Goal: Information Seeking & Learning: Find specific fact

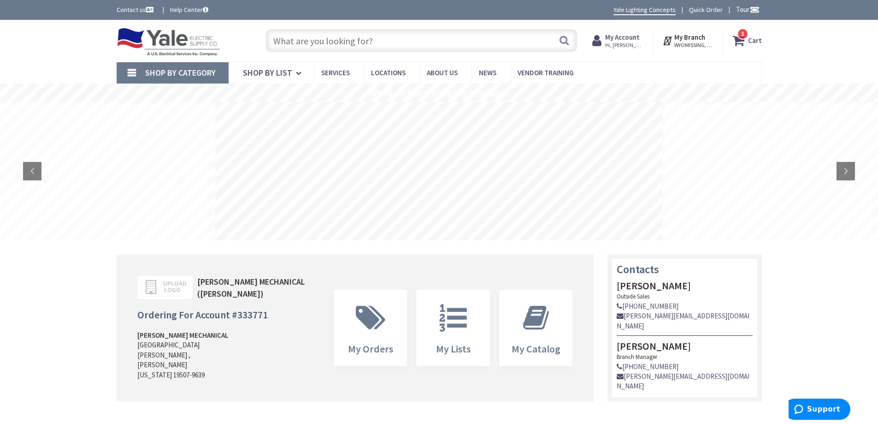
click at [126, 71] on link "Shop By Category" at bounding box center [173, 72] width 112 height 21
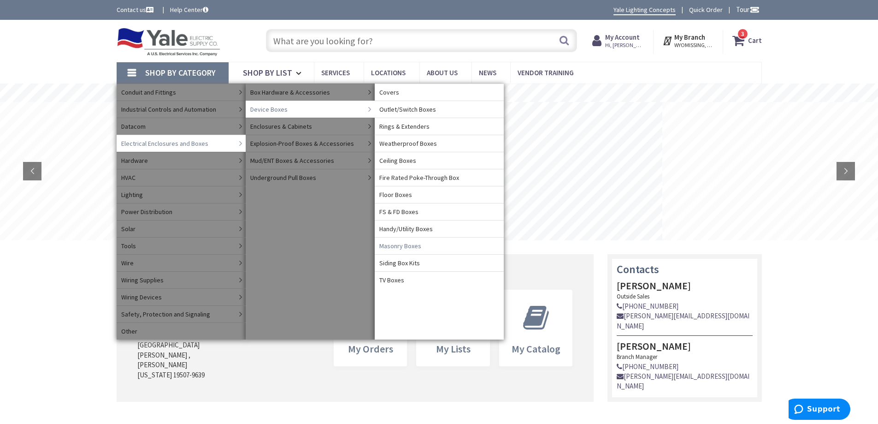
click at [410, 244] on span "Masonry Boxes" at bounding box center [400, 245] width 42 height 9
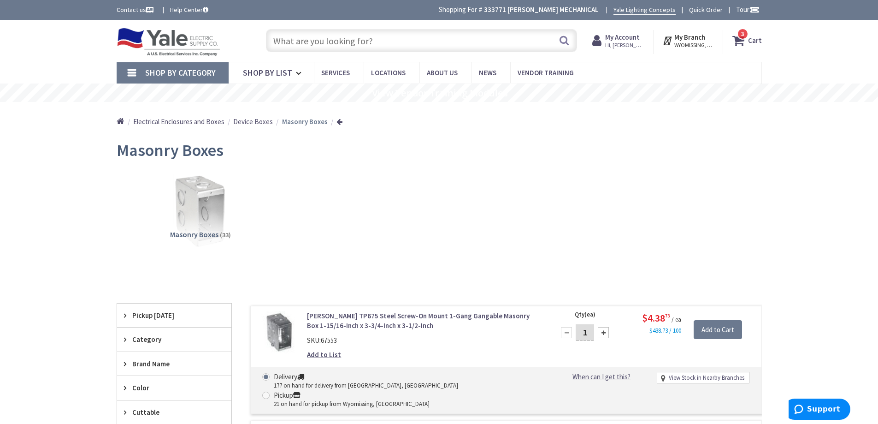
click at [253, 121] on span "Device Boxes" at bounding box center [253, 121] width 40 height 9
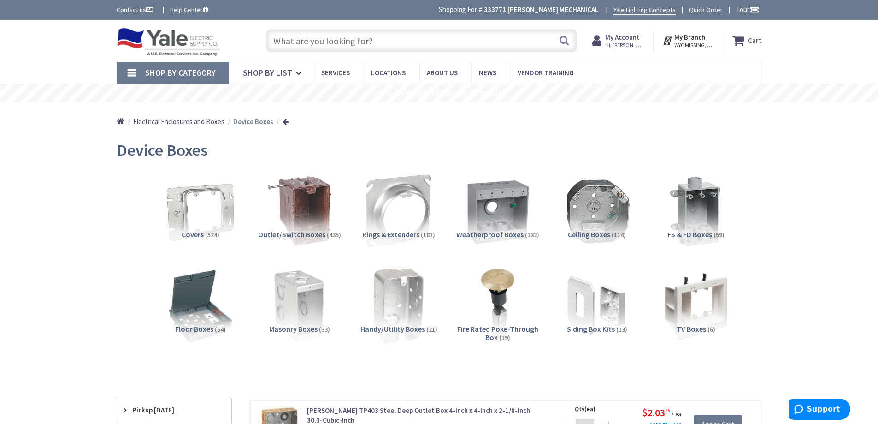
click at [407, 302] on img at bounding box center [398, 305] width 83 height 83
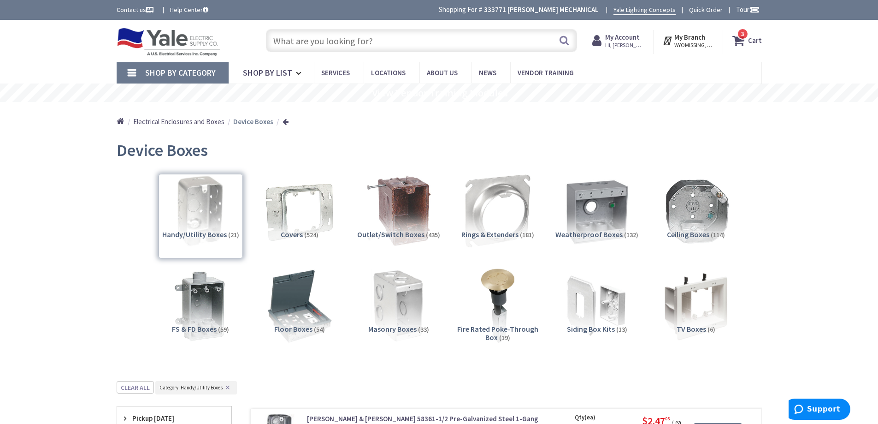
scroll to position [230, 0]
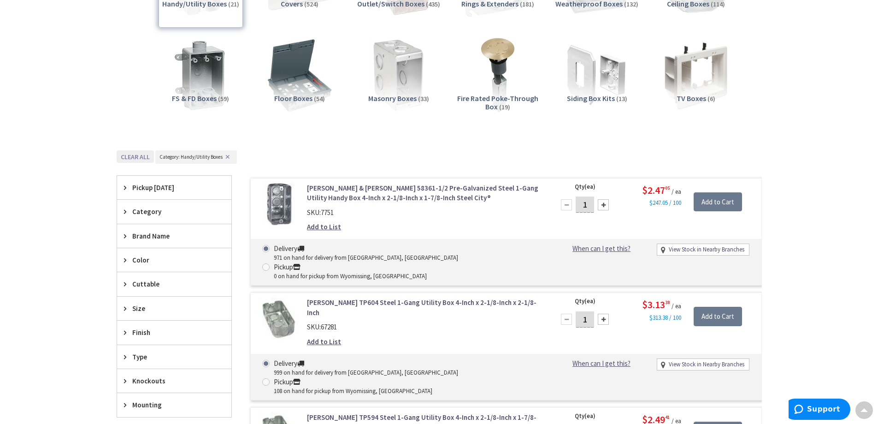
click at [129, 157] on button "Clear all" at bounding box center [135, 156] width 37 height 12
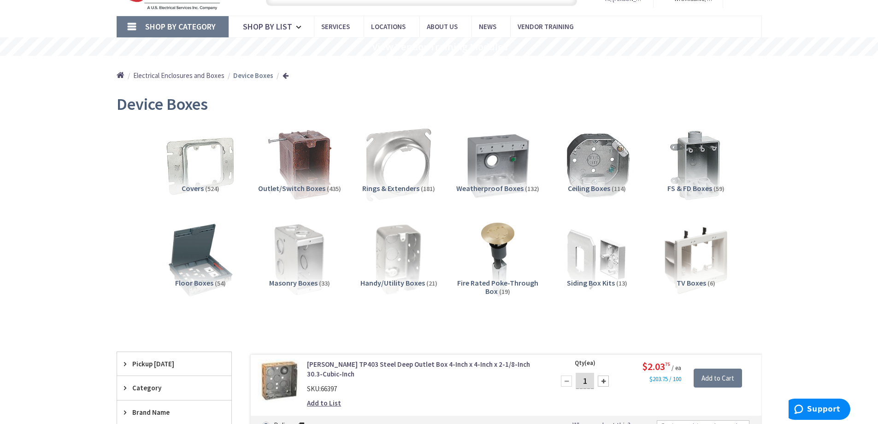
scroll to position [0, 0]
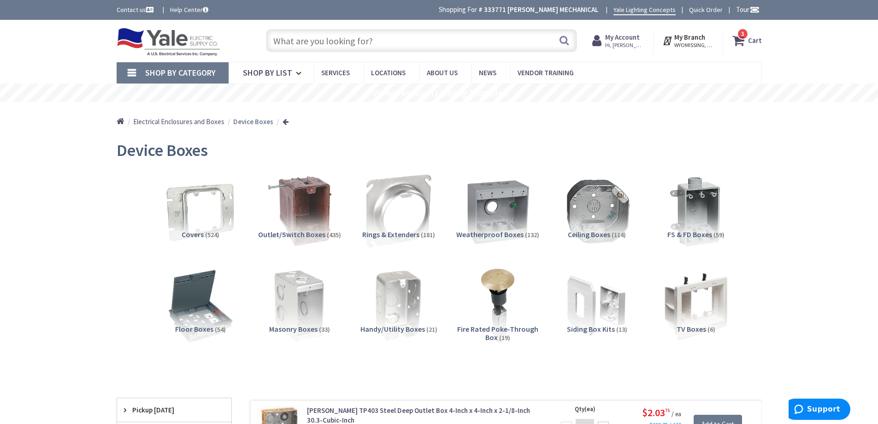
click at [354, 40] on input "text" at bounding box center [421, 40] width 311 height 23
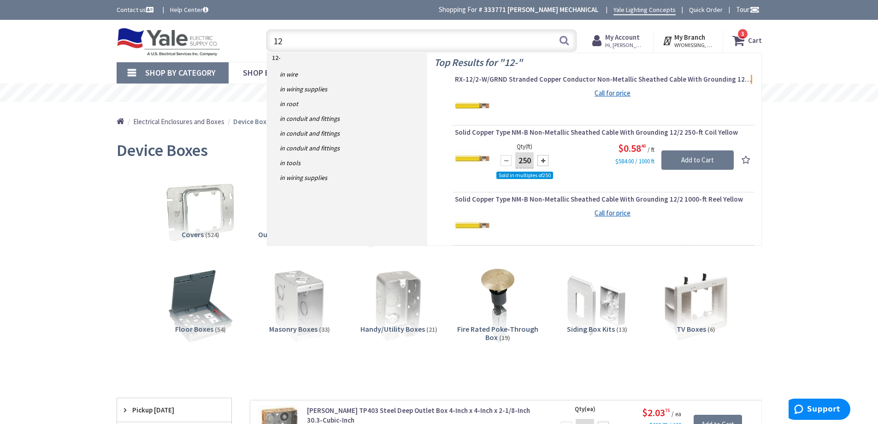
type input "1"
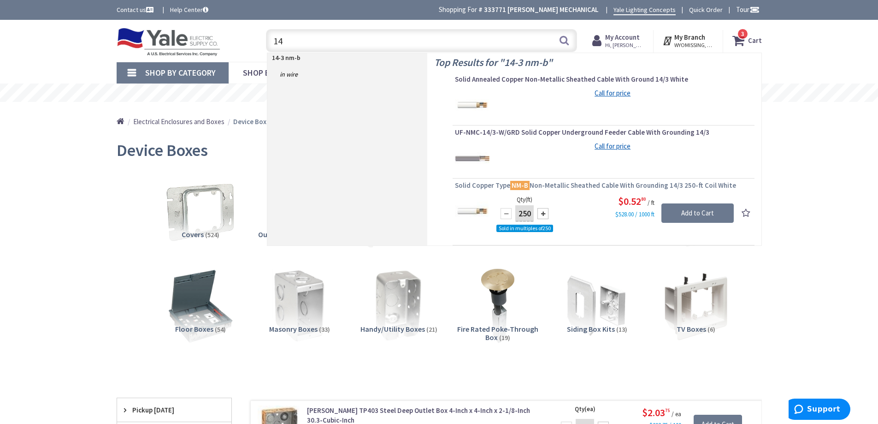
type input "1"
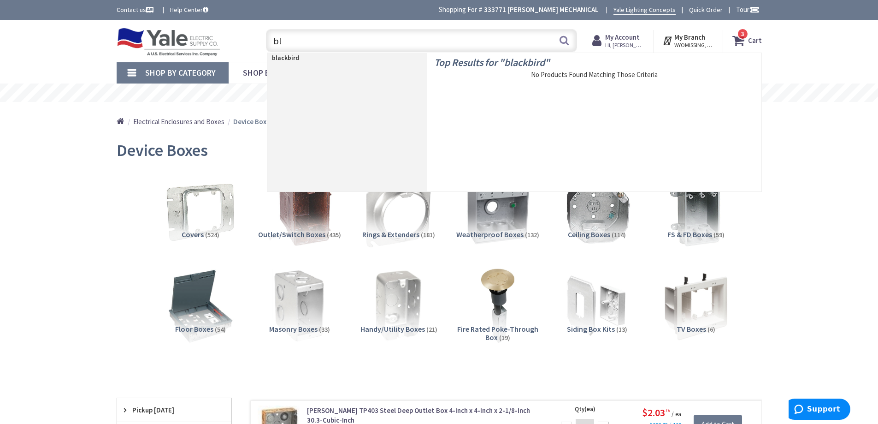
type input "b"
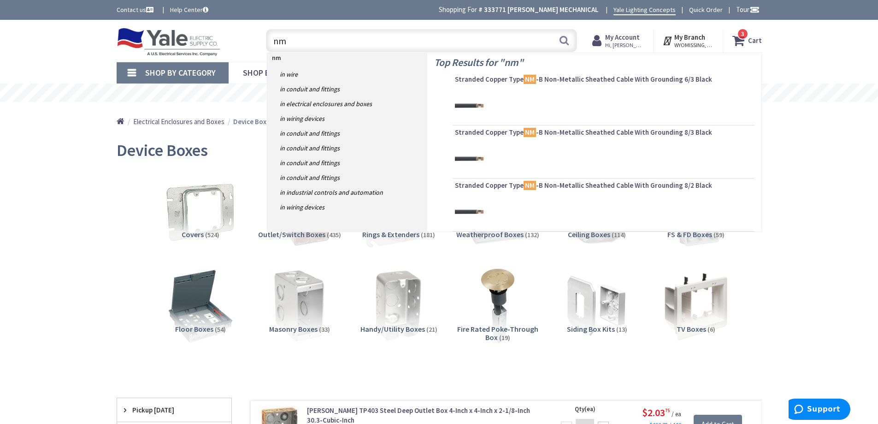
type input "n"
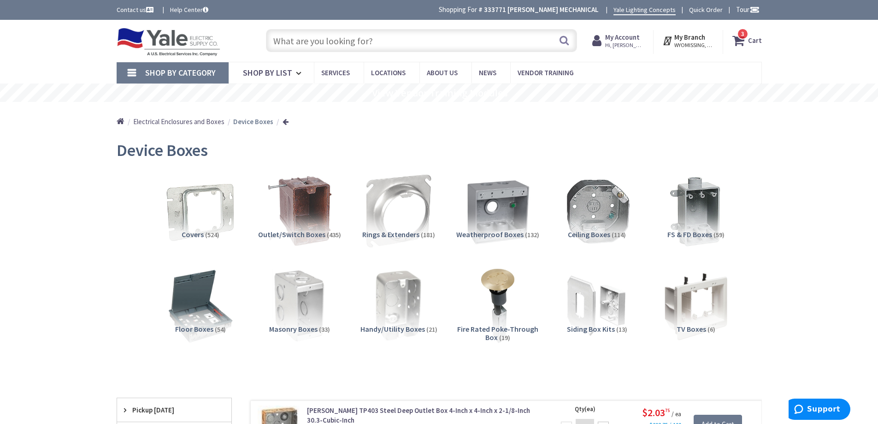
click at [285, 122] on link at bounding box center [286, 121] width 6 height 7
click at [284, 122] on link at bounding box center [286, 121] width 6 height 7
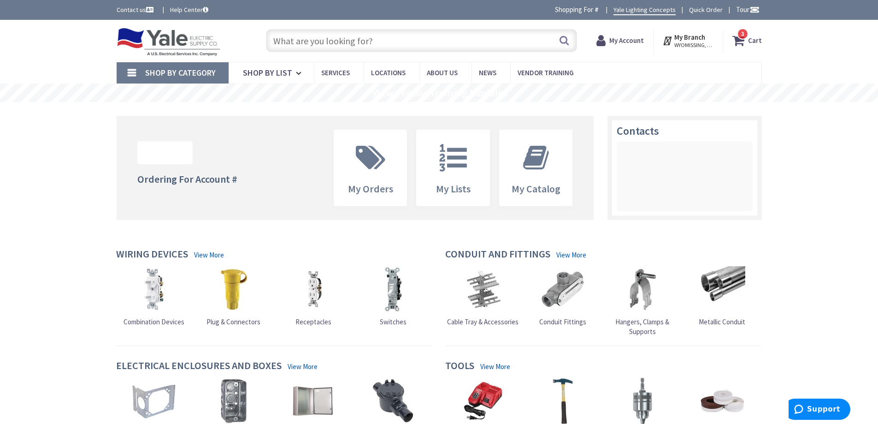
click at [134, 70] on link "Shop By Category" at bounding box center [173, 72] width 112 height 21
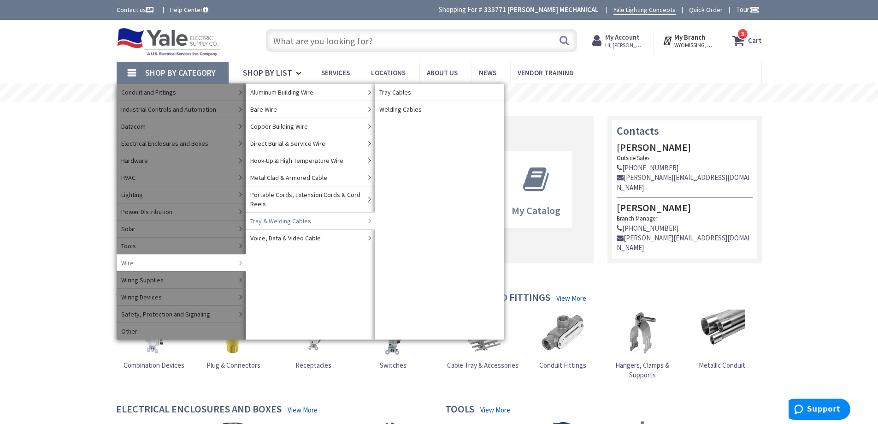
click at [314, 219] on link "Tray & Welding Cables" at bounding box center [310, 220] width 129 height 17
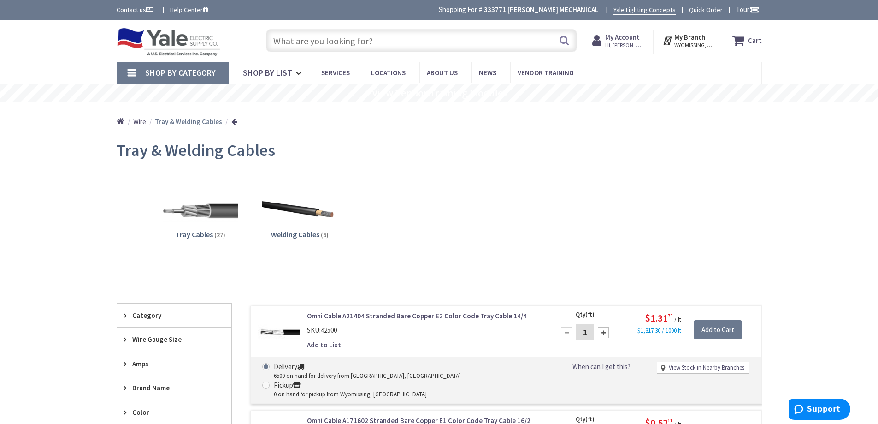
click at [134, 70] on link "Shop By Category" at bounding box center [173, 72] width 112 height 21
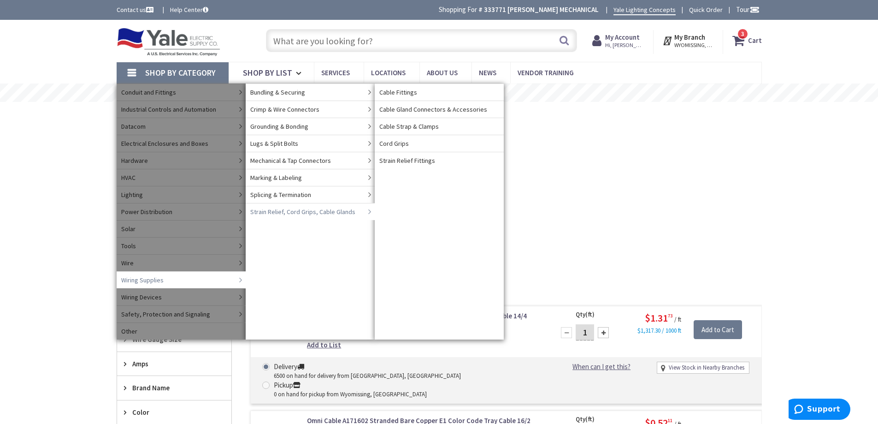
click at [316, 211] on span "Strain Relief, Cord Grips, Cable Glands" at bounding box center [302, 211] width 105 height 9
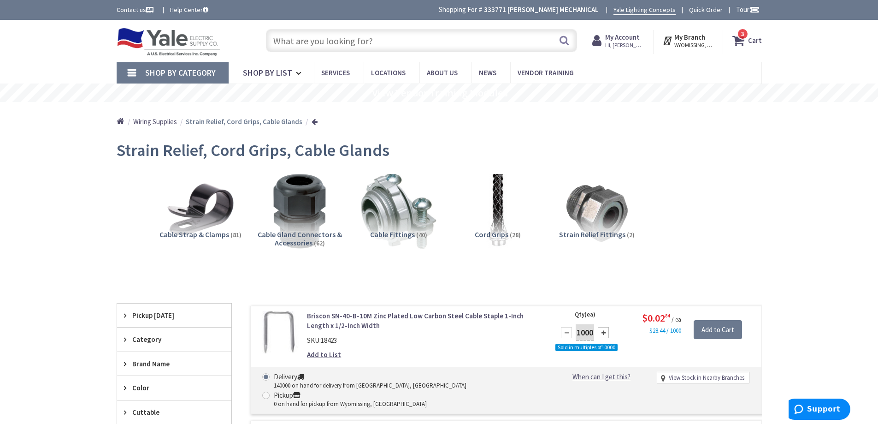
click at [401, 230] on span "Cable Fittings" at bounding box center [392, 234] width 45 height 9
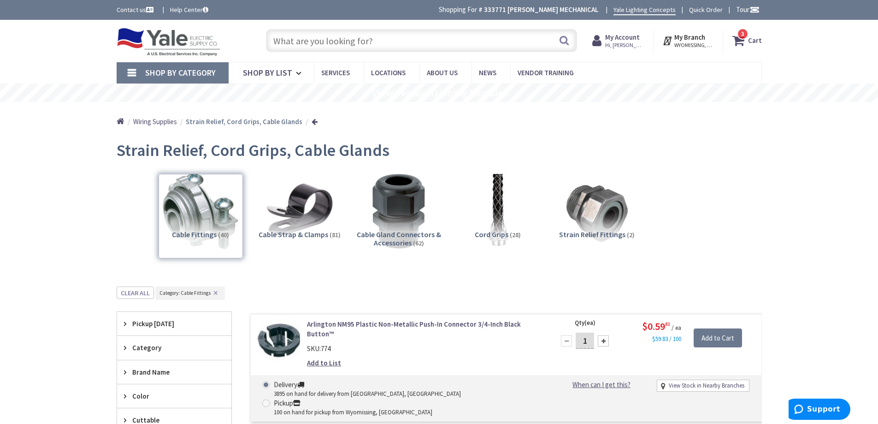
click at [385, 41] on input "text" at bounding box center [421, 40] width 311 height 23
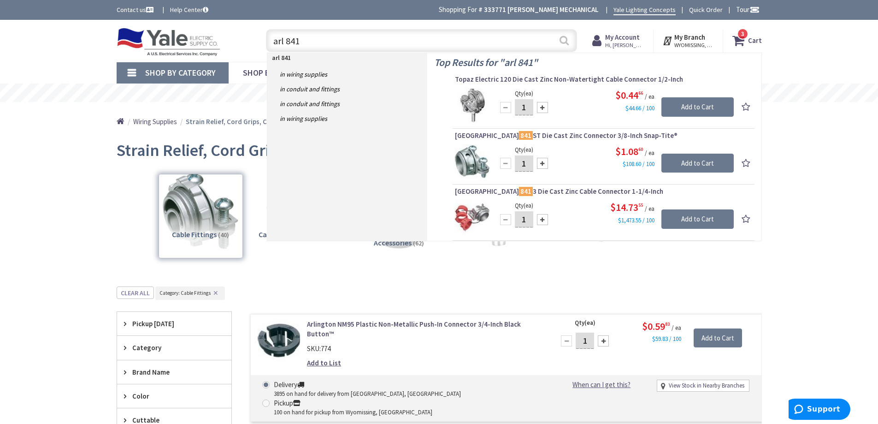
type input "arl 841"
click at [563, 41] on button "Search" at bounding box center [564, 40] width 12 height 21
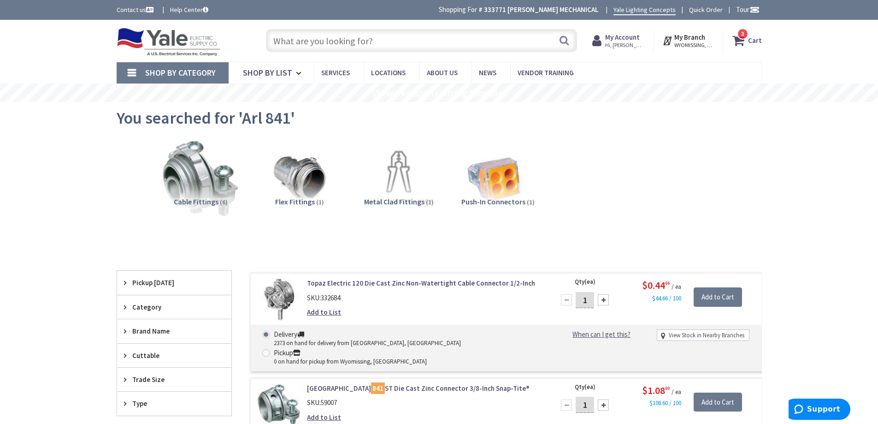
click at [362, 38] on input "text" at bounding box center [421, 40] width 311 height 23
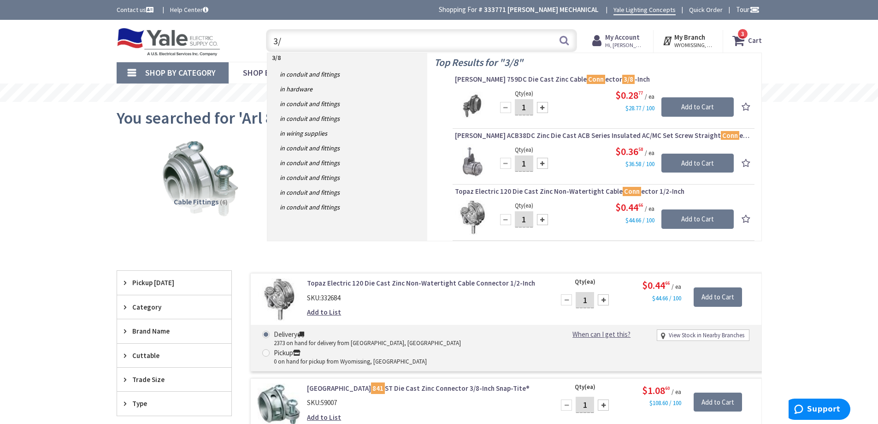
type input "3"
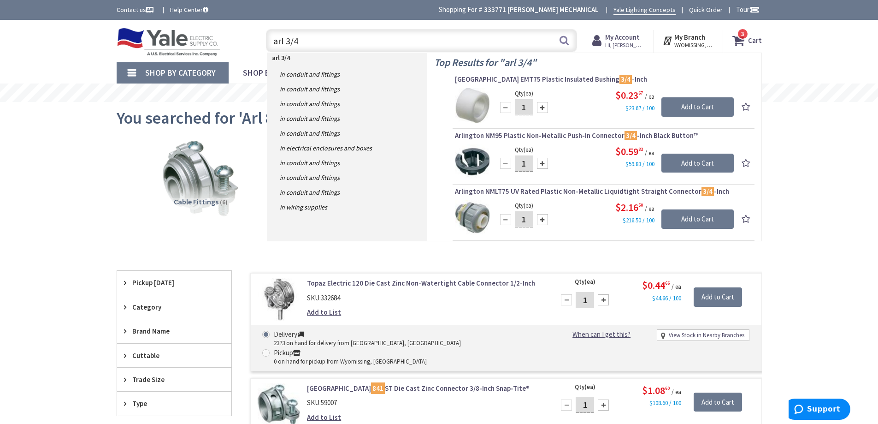
click at [289, 40] on input "arl 3/4" at bounding box center [421, 40] width 311 height 23
click at [286, 43] on input "arl 3/4" at bounding box center [421, 40] width 311 height 23
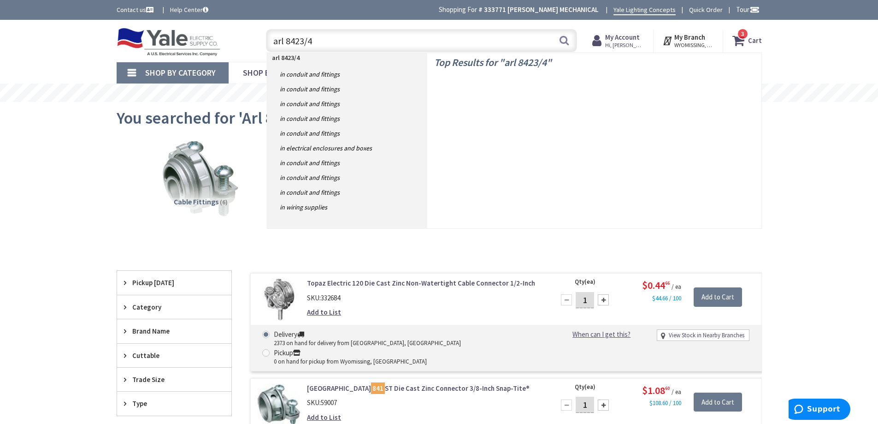
type input "arl 842 3/4"
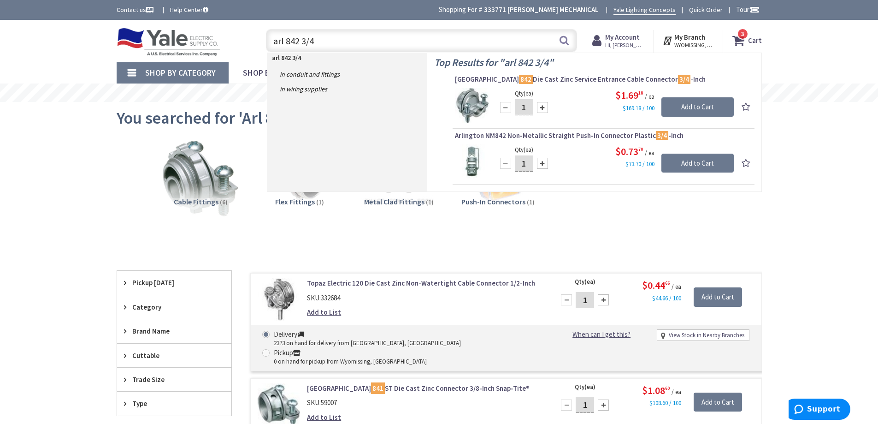
drag, startPoint x: 341, startPoint y: 36, endPoint x: 254, endPoint y: 32, distance: 87.7
click at [254, 32] on div "Toggle Nav arl 842 3/4 arl 842 3/4 Search 3 3 3 items Cart My Cart 3 Close 3" at bounding box center [439, 40] width 659 height 31
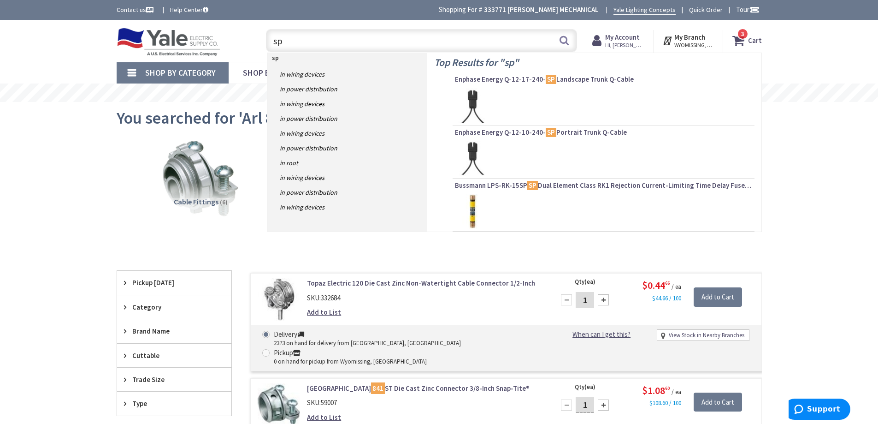
type input "s"
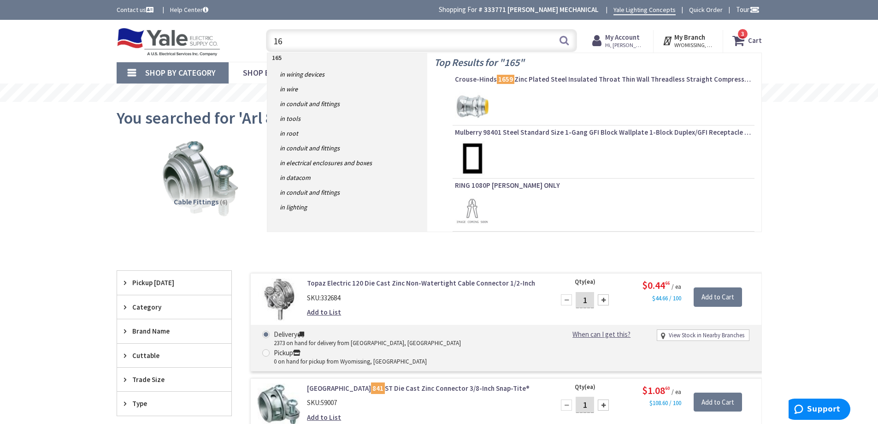
type input "1"
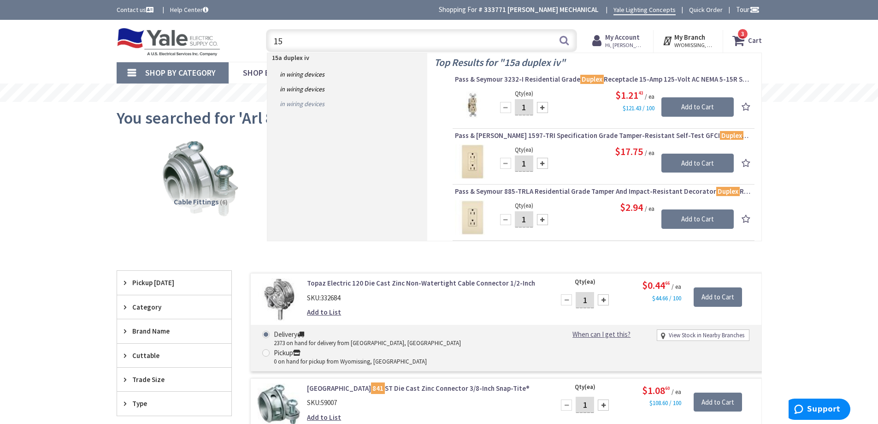
type input "1"
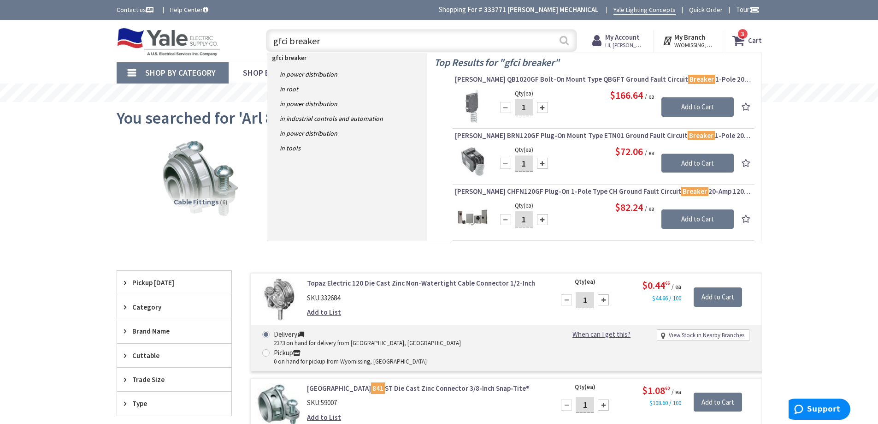
type input "gfci breaker"
click at [566, 40] on button "Search" at bounding box center [564, 40] width 12 height 21
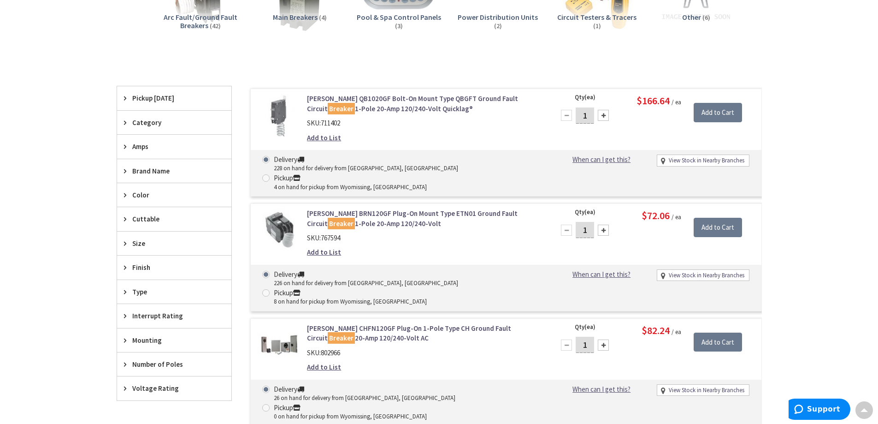
scroll to position [138, 0]
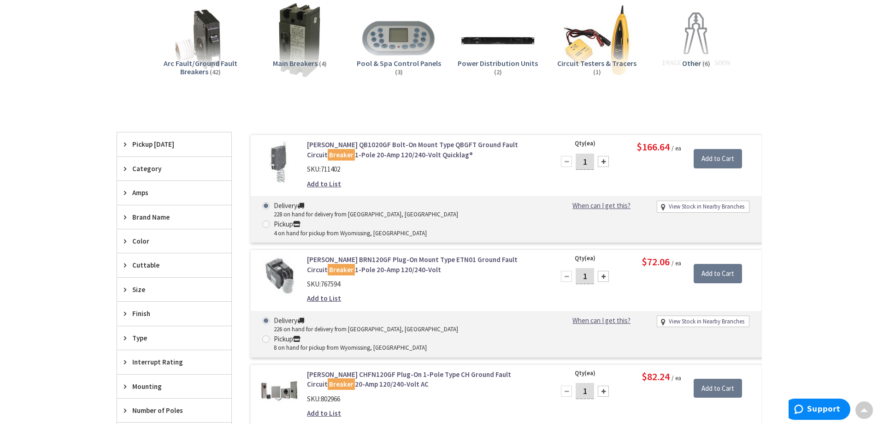
click at [127, 165] on icon at bounding box center [127, 168] width 7 height 7
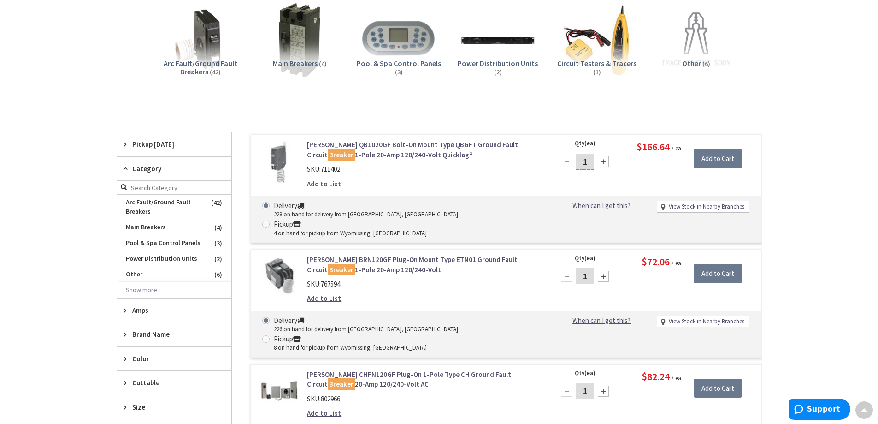
click at [127, 165] on icon at bounding box center [127, 168] width 7 height 7
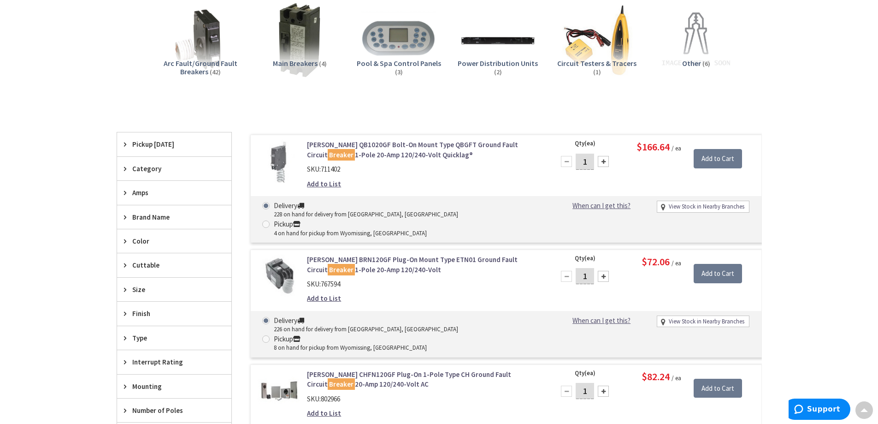
click at [130, 335] on icon at bounding box center [127, 337] width 7 height 7
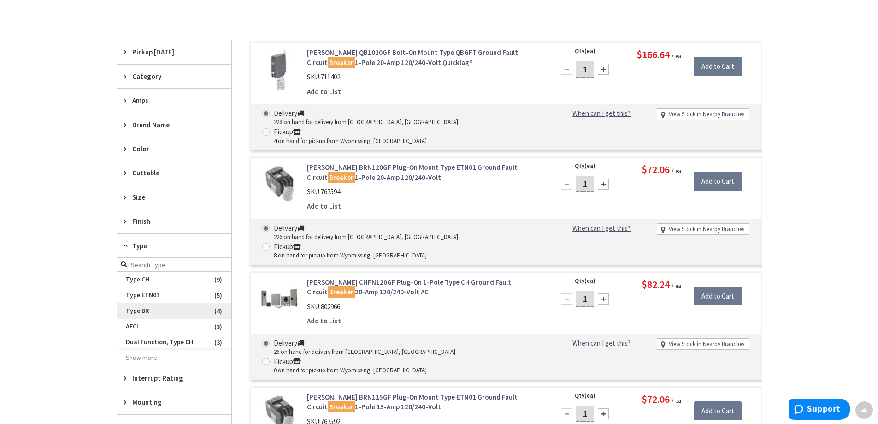
click at [155, 313] on span "Type BR" at bounding box center [174, 311] width 114 height 16
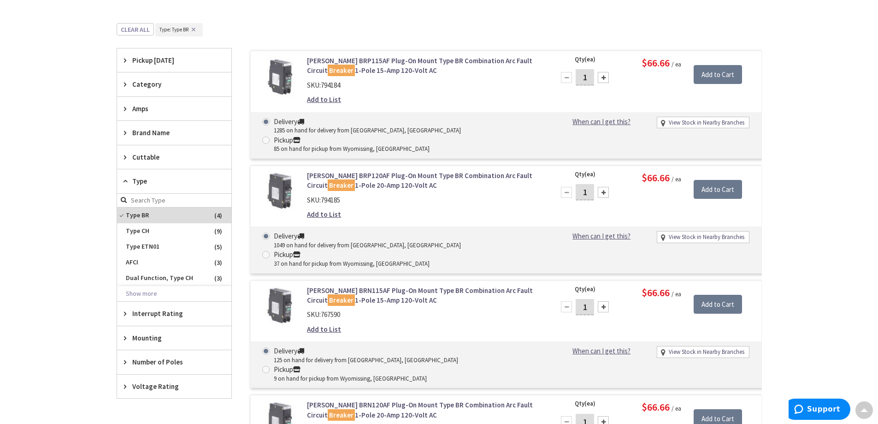
scroll to position [323, 0]
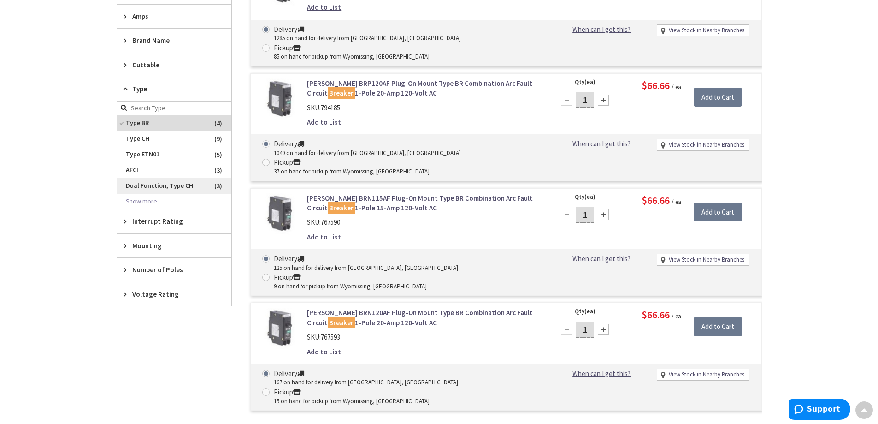
click at [195, 187] on span "Dual Function, Type CH" at bounding box center [174, 186] width 114 height 16
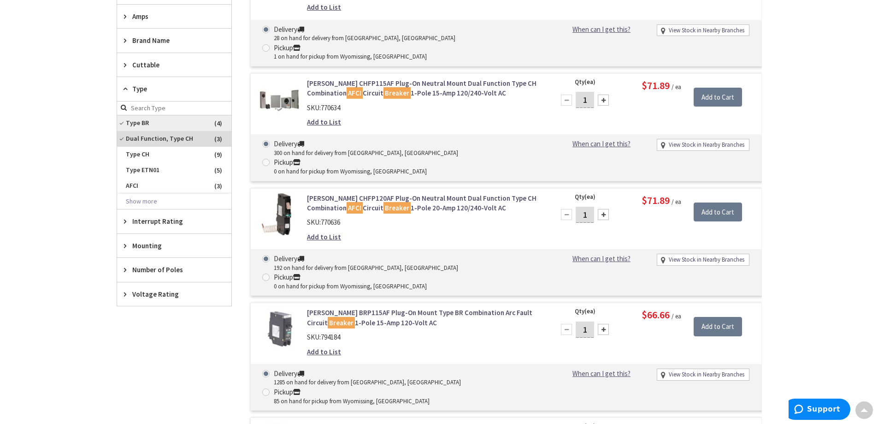
click at [142, 121] on span "Type BR" at bounding box center [174, 123] width 114 height 16
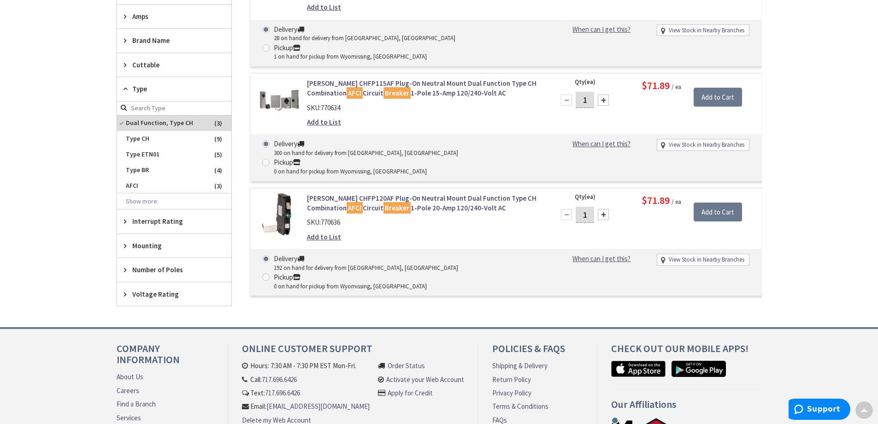
scroll to position [138, 0]
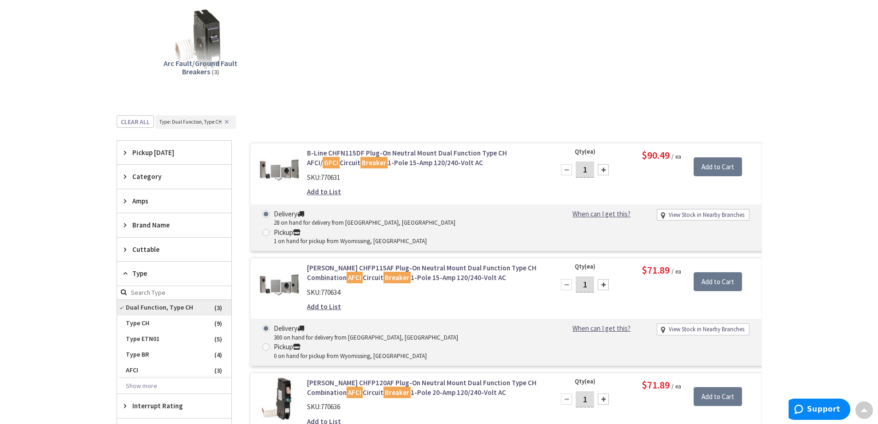
click at [135, 309] on span "Dual Function, Type CH" at bounding box center [174, 308] width 114 height 16
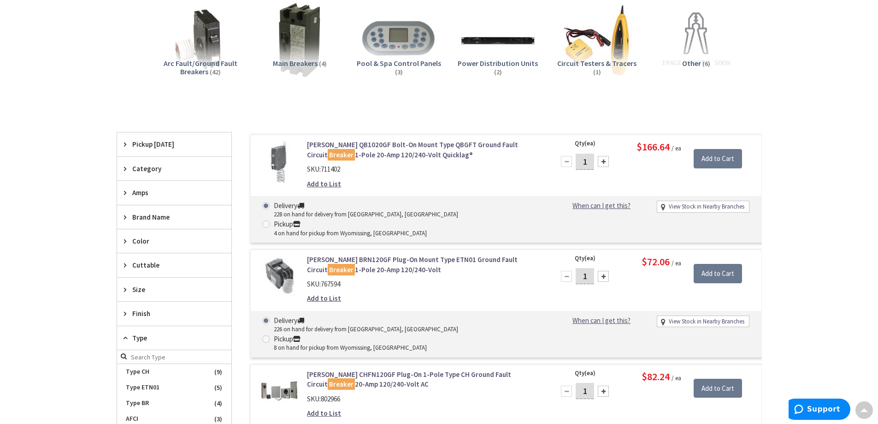
scroll to position [0, 0]
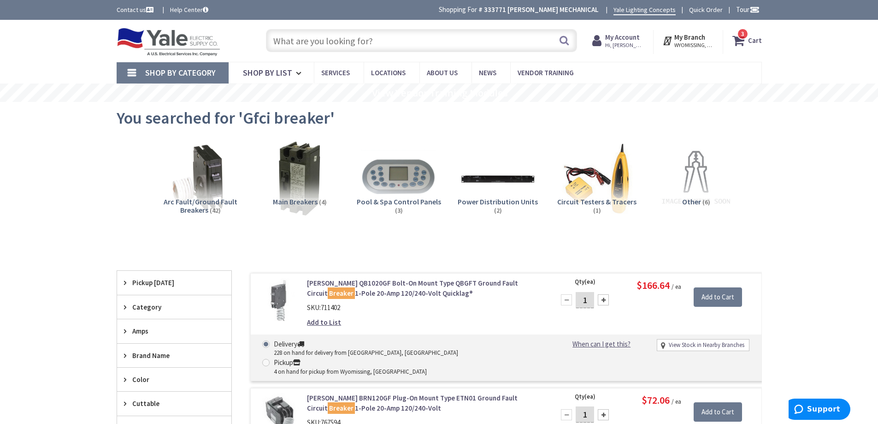
click at [200, 185] on img at bounding box center [200, 177] width 83 height 83
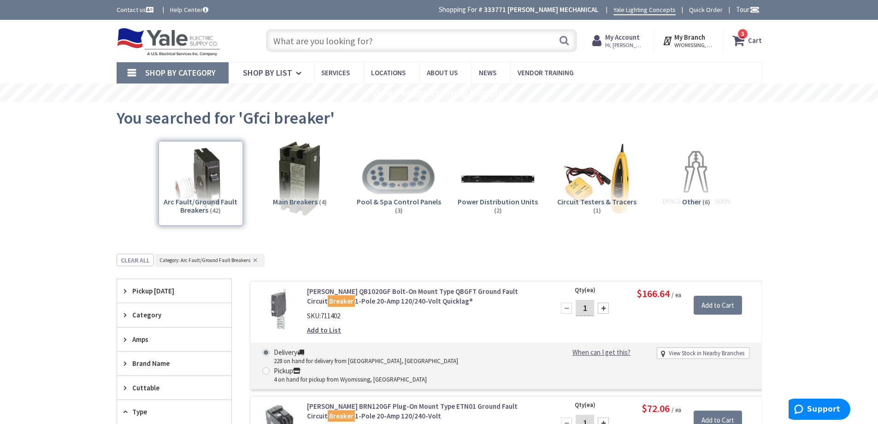
click at [301, 37] on input "text" at bounding box center [421, 40] width 311 height 23
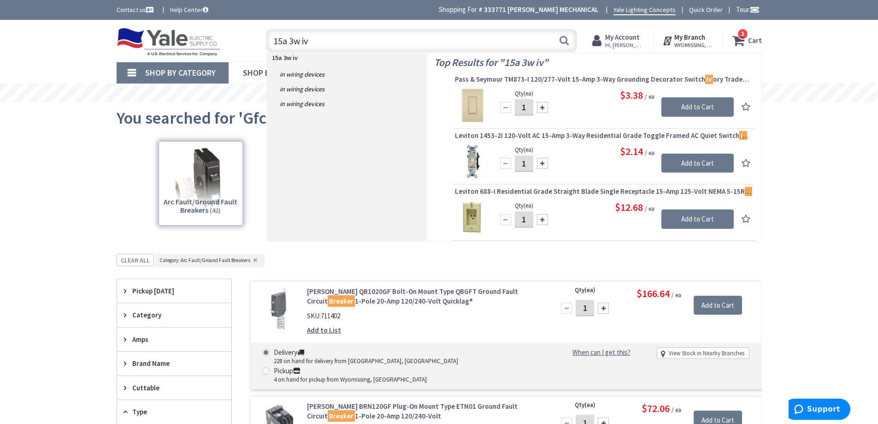
type input "15a 3w iv"
drag, startPoint x: 315, startPoint y: 43, endPoint x: 222, endPoint y: 51, distance: 93.0
click at [227, 46] on div "Toggle Nav 15a 3w iv 15a 3w iv Search 3 3 3 items Cart My Cart 3" at bounding box center [439, 40] width 659 height 31
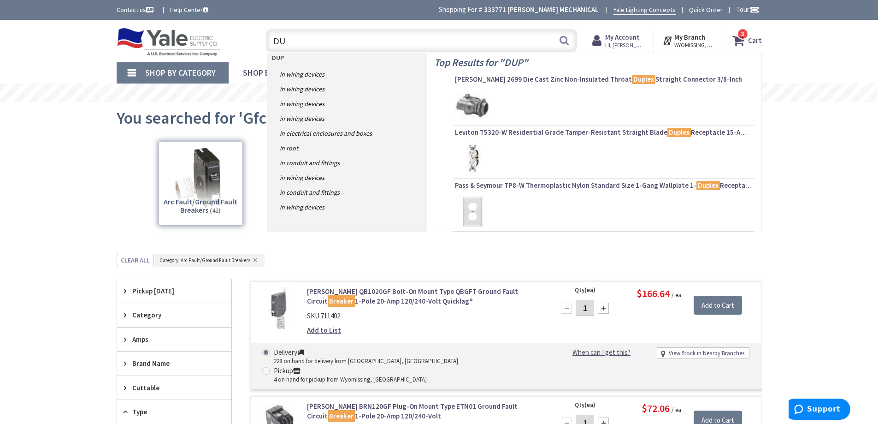
type input "D"
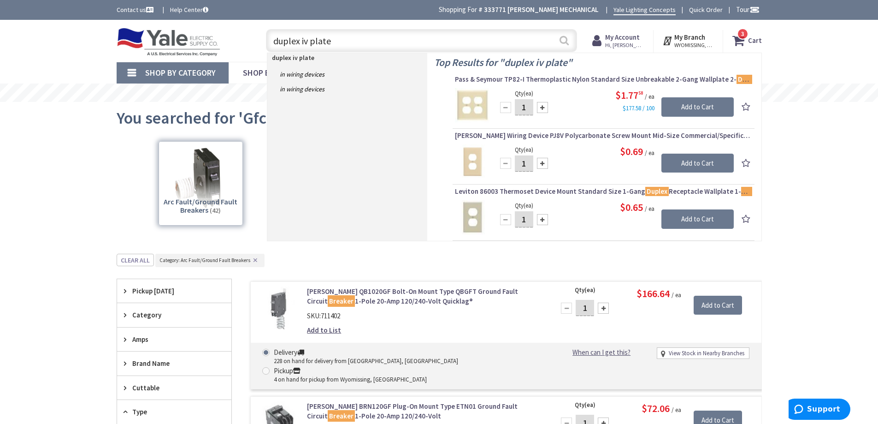
type input "duplex iv plate"
click at [562, 39] on button "Search" at bounding box center [564, 40] width 12 height 21
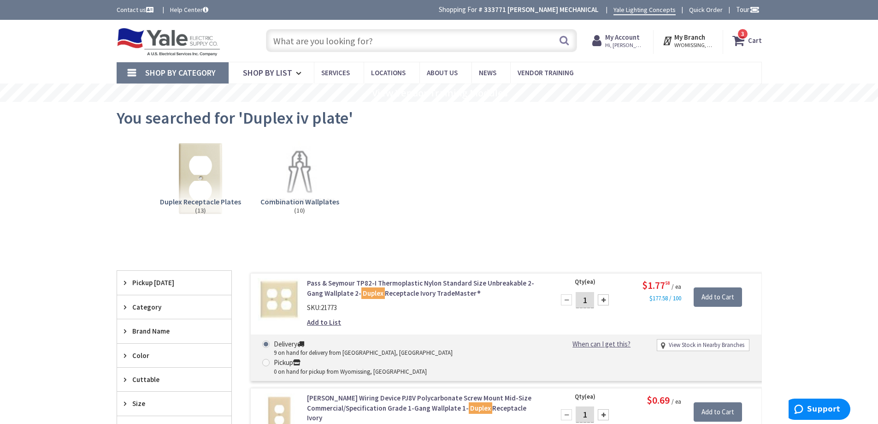
click at [323, 41] on input "text" at bounding box center [421, 40] width 311 height 23
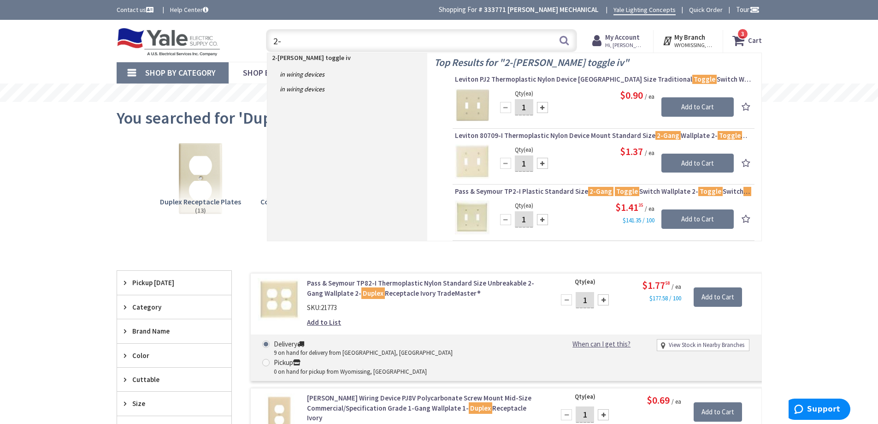
type input "2"
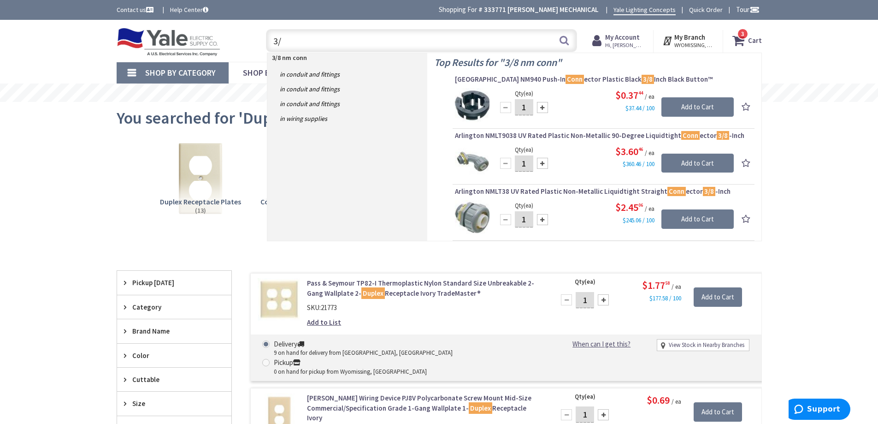
type input "3"
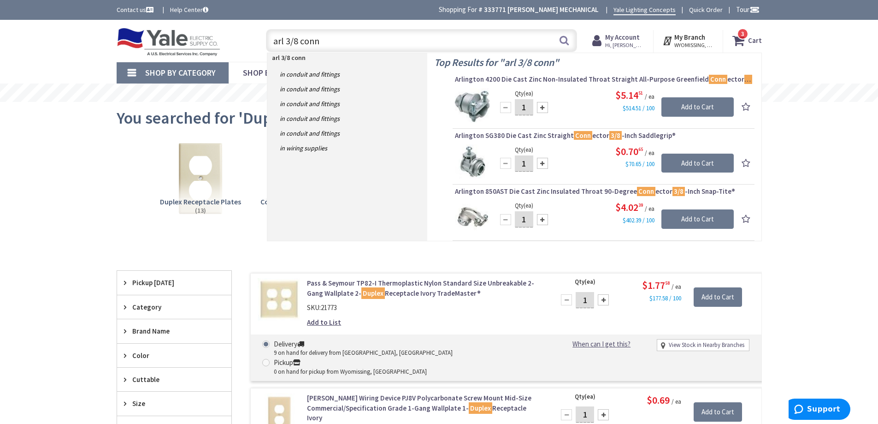
click at [283, 42] on input "arl 3/8 conn" at bounding box center [421, 40] width 311 height 23
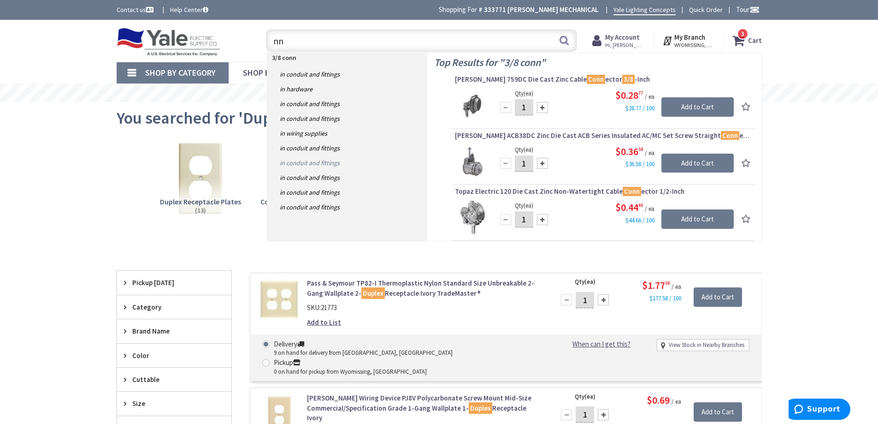
type input "n"
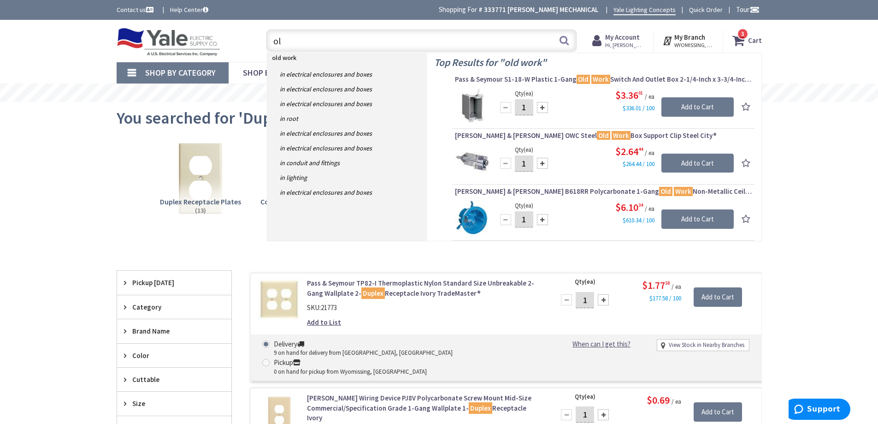
type input "o"
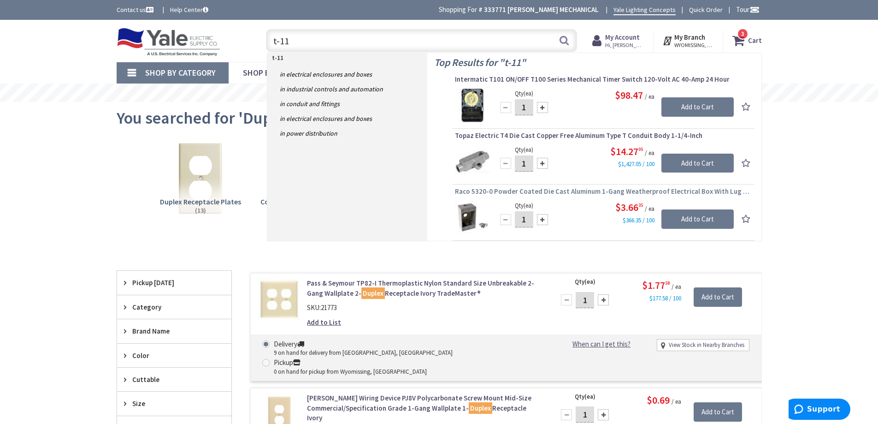
type input "t-11"
click at [592, 190] on span "Raco 5320-0 Powder Coated Die Cast Aluminum 1-Gang Weatherproof Electrical Box …" at bounding box center [603, 191] width 297 height 9
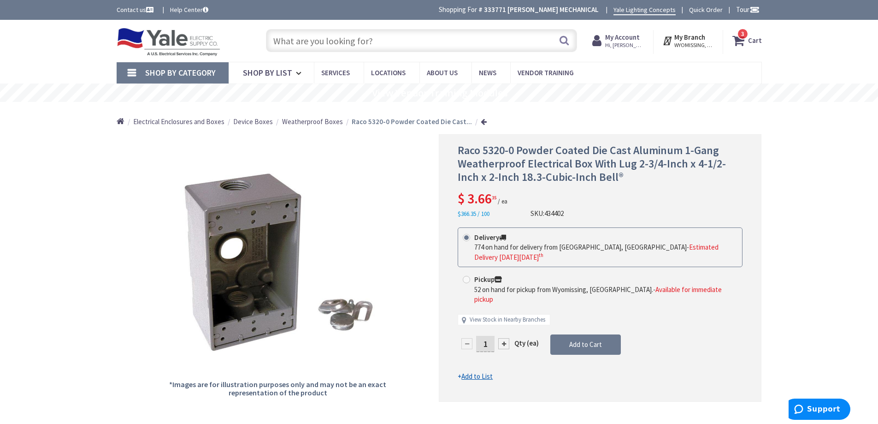
click at [376, 39] on input "text" at bounding box center [421, 40] width 311 height 23
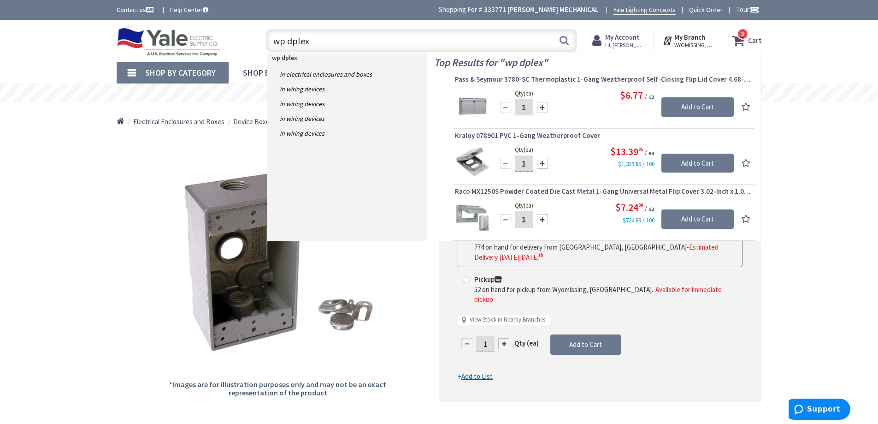
click at [291, 43] on input "wp dplex" at bounding box center [421, 40] width 311 height 23
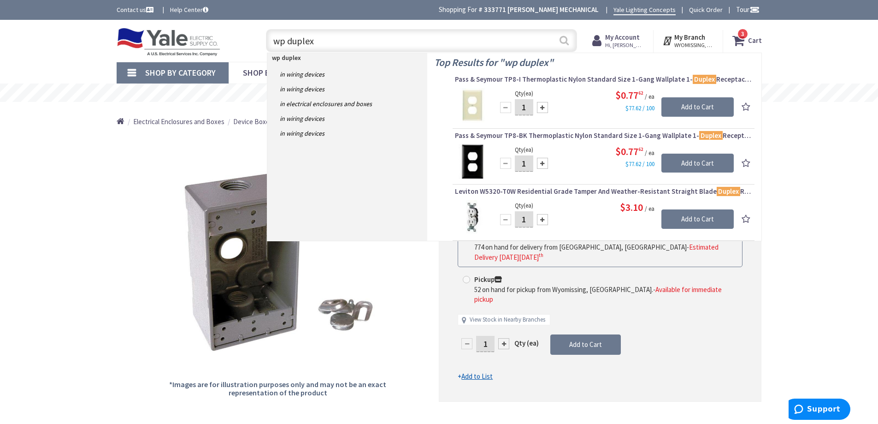
type input "wp duplex"
click at [562, 42] on button "Search" at bounding box center [564, 40] width 12 height 21
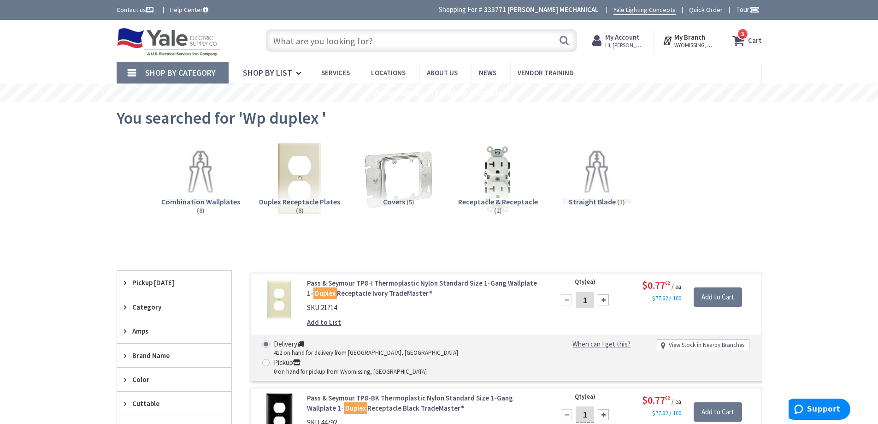
click at [366, 33] on input "text" at bounding box center [421, 40] width 311 height 23
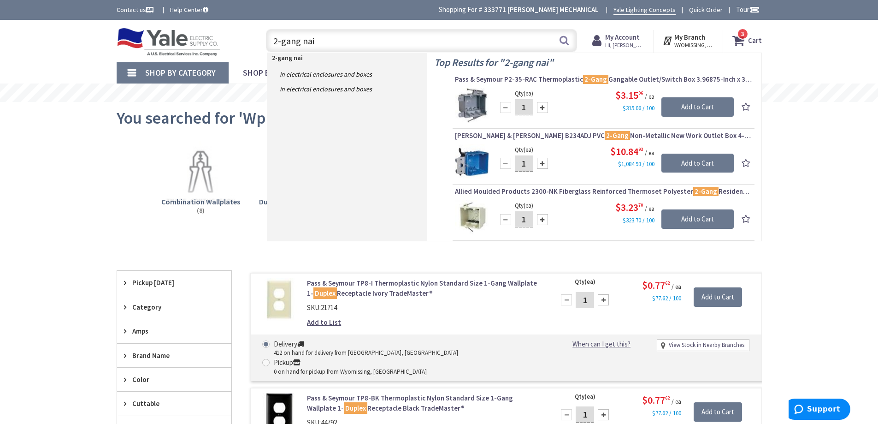
type input "2-gang na"
